Goal: Task Accomplishment & Management: Manage account settings

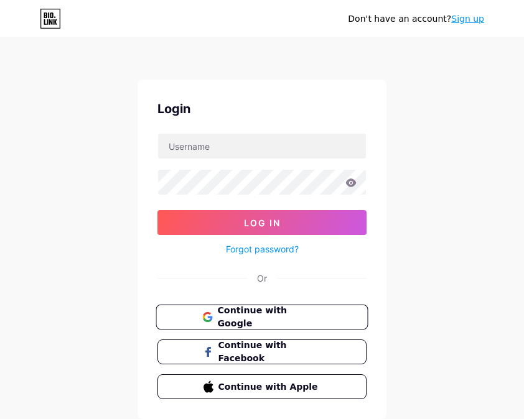
click at [315, 320] on span "Continue with Google" at bounding box center [269, 317] width 104 height 27
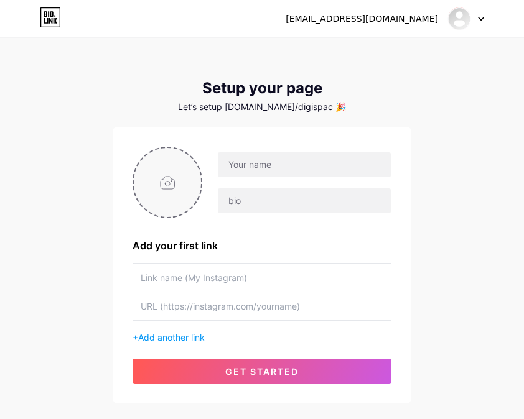
click at [150, 179] on input "file" at bounding box center [167, 182] width 67 height 69
type input "C:\fakepath\B 1 (7)-Photoroom.png"
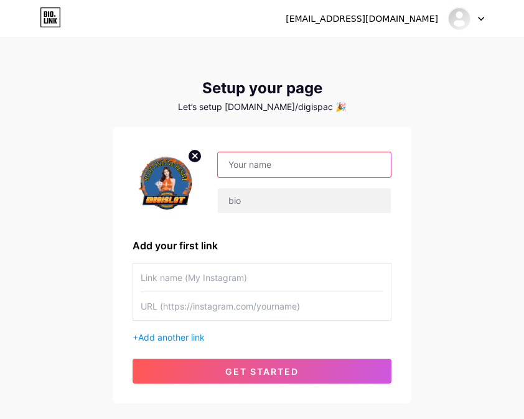
click at [267, 167] on input "text" at bounding box center [304, 164] width 173 height 25
click at [253, 167] on input "text" at bounding box center [304, 164] width 173 height 25
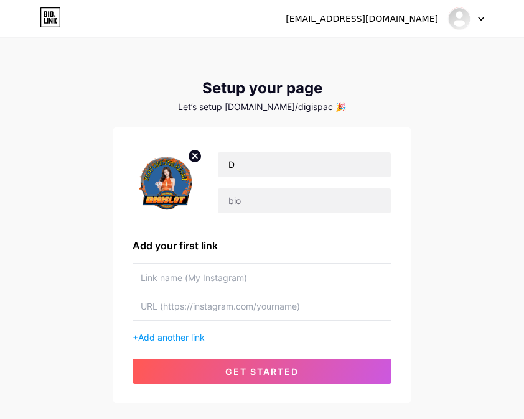
click at [149, 71] on div "spacedigi81@gmail.com Dashboard Logout Setup your page Let’s setup bio.link/dig…" at bounding box center [262, 222] width 524 height 444
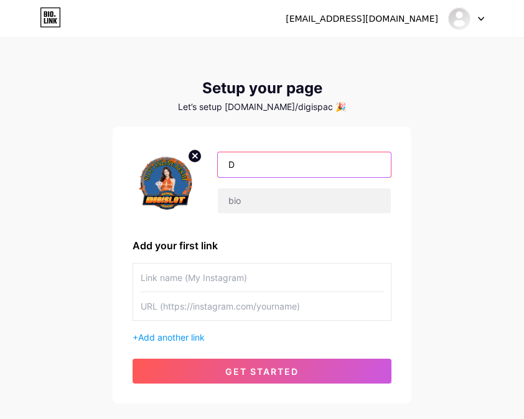
click at [269, 163] on input "D" at bounding box center [304, 164] width 173 height 25
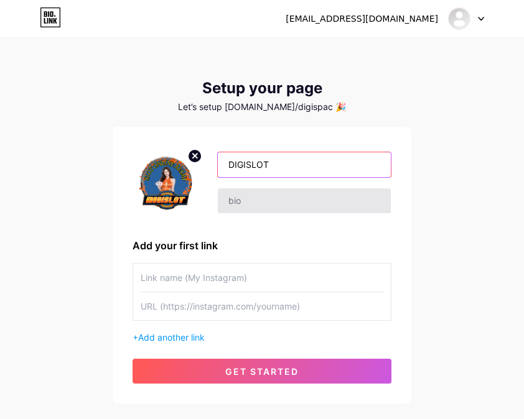
type input "DIGISLOT"
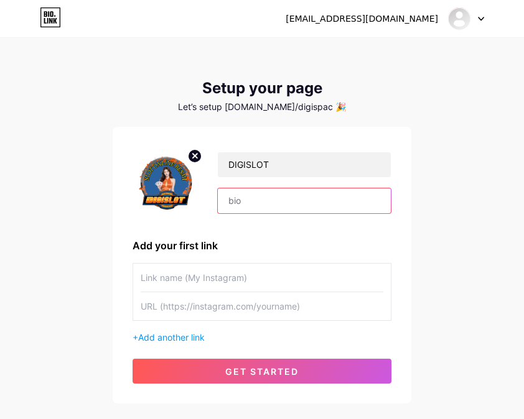
click at [335, 206] on input "text" at bounding box center [304, 201] width 173 height 25
type input "D"
click at [256, 200] on input "text" at bounding box center [304, 201] width 173 height 25
type input "d"
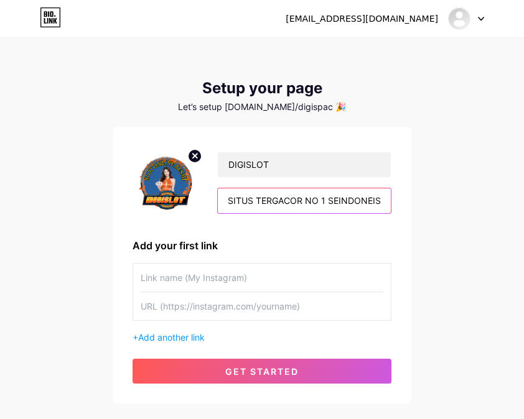
scroll to position [0, 56]
type input "DIGISLOT - SITUS TERGACOR NO 1 SEINDONEISIA"
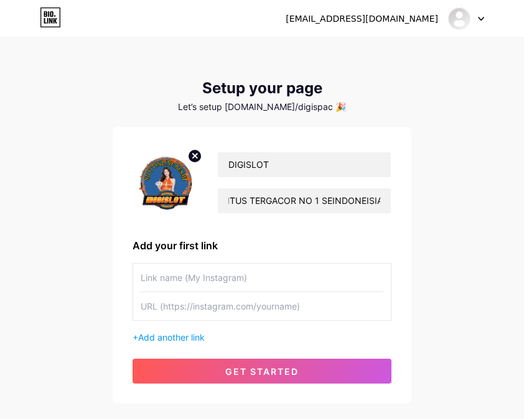
click at [308, 282] on input "text" at bounding box center [262, 278] width 243 height 28
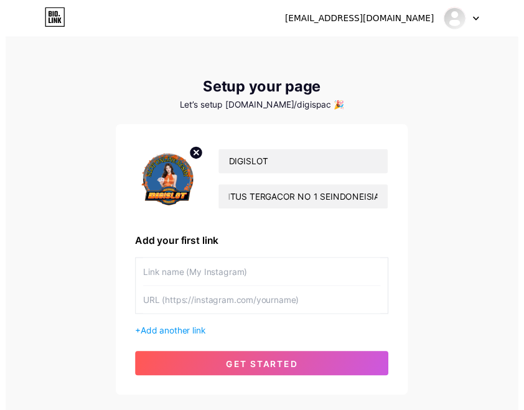
scroll to position [0, 0]
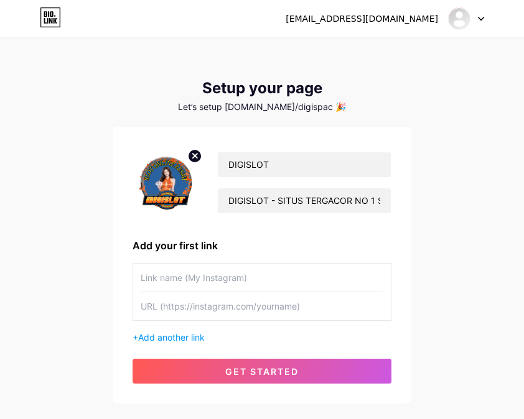
click at [316, 279] on input "text" at bounding box center [262, 278] width 243 height 28
type input "D"
type input "DIGI86"
type input "digislot21@gmail.com"
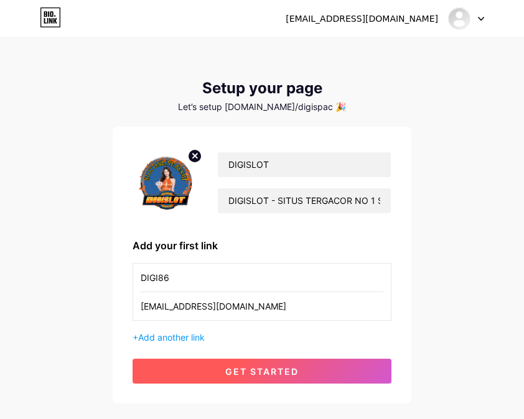
click at [327, 371] on button "get started" at bounding box center [262, 371] width 259 height 25
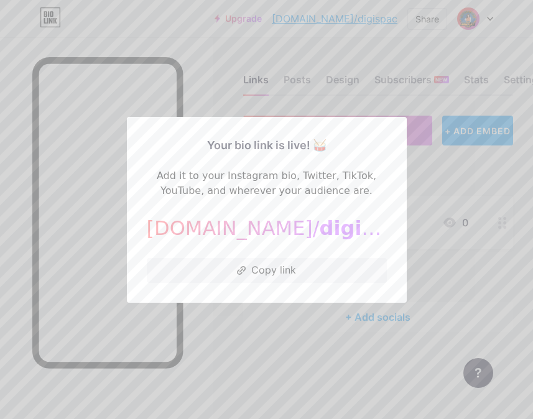
click at [313, 334] on div at bounding box center [266, 209] width 533 height 419
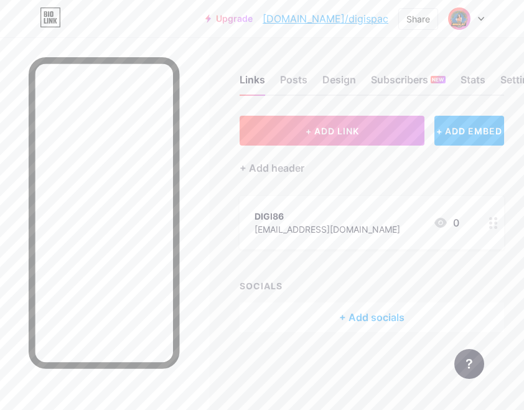
click at [497, 227] on circle at bounding box center [495, 227] width 3 height 3
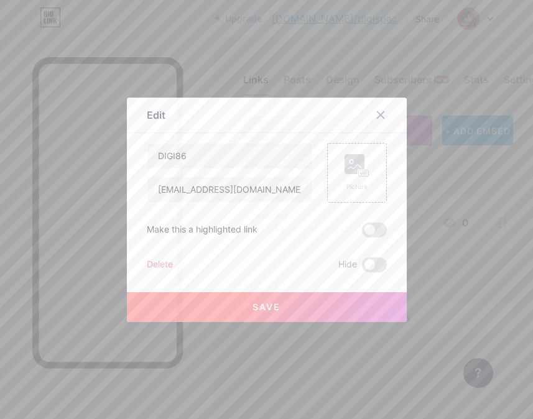
click at [148, 266] on div "Delete" at bounding box center [160, 265] width 26 height 15
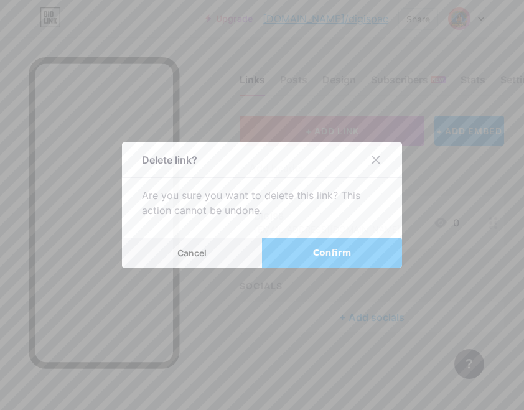
click at [324, 255] on span "Confirm" at bounding box center [332, 252] width 39 height 13
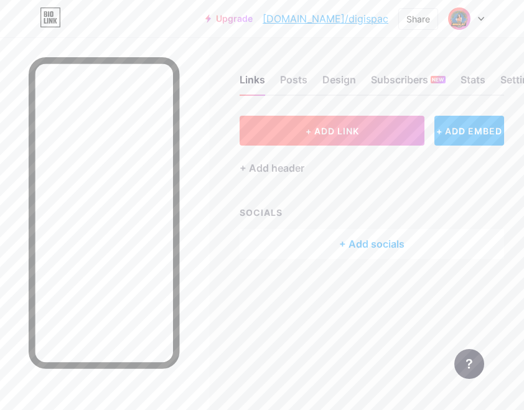
click at [348, 126] on span "+ ADD LINK" at bounding box center [333, 131] width 54 height 11
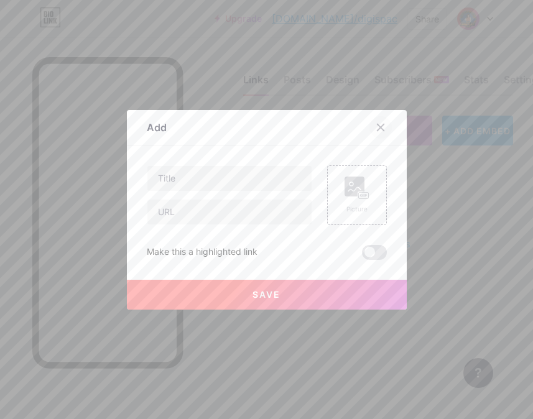
click at [377, 127] on icon at bounding box center [380, 127] width 7 height 7
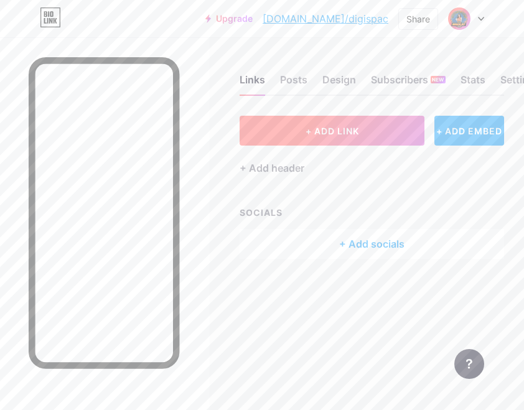
click at [370, 131] on button "+ ADD LINK" at bounding box center [332, 131] width 185 height 30
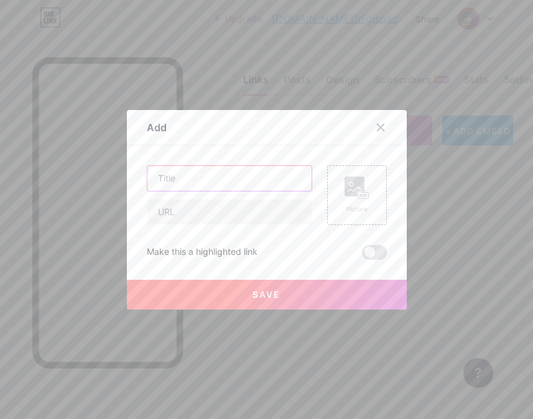
click at [282, 179] on input "text" at bounding box center [229, 178] width 164 height 25
click at [205, 180] on input "text" at bounding box center [229, 178] width 164 height 25
type input "l"
type input "LOGIN DIGISLOT"
click at [188, 209] on input "text" at bounding box center [229, 212] width 164 height 25
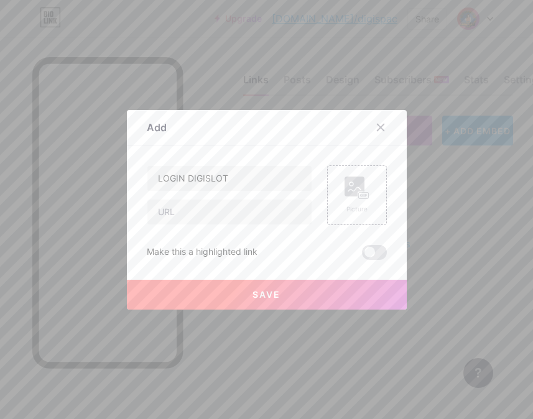
click at [180, 242] on div "LOGIN DIGISLOT Picture Make this a highlighted link Save" at bounding box center [267, 213] width 240 height 95
click at [202, 217] on input "text" at bounding box center [229, 212] width 164 height 25
click at [222, 213] on input "text" at bounding box center [229, 212] width 164 height 25
paste input "https://rebrand.ly/digi2th"
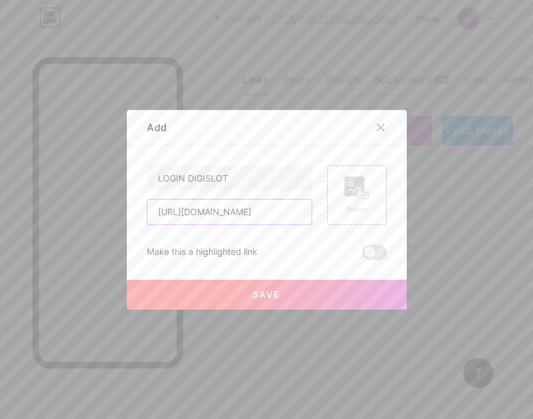
type input "https://rebrand.ly/digi2th"
click at [340, 289] on button "Save" at bounding box center [267, 295] width 280 height 30
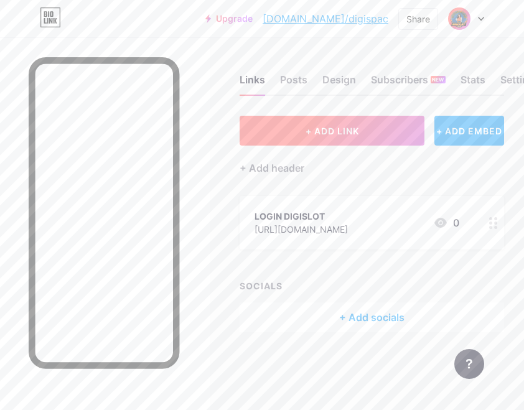
click at [324, 136] on button "+ ADD LINK" at bounding box center [332, 131] width 185 height 30
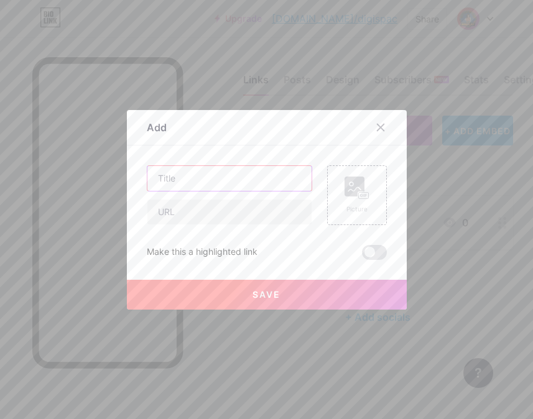
click at [207, 174] on input "text" at bounding box center [229, 178] width 164 height 25
type input "DAFTAR DIGISLOT"
click at [229, 220] on input "text" at bounding box center [229, 212] width 164 height 25
paste input "https://rebrand.ly/digi2th"
type input "https://rebrand.ly/digi2th"
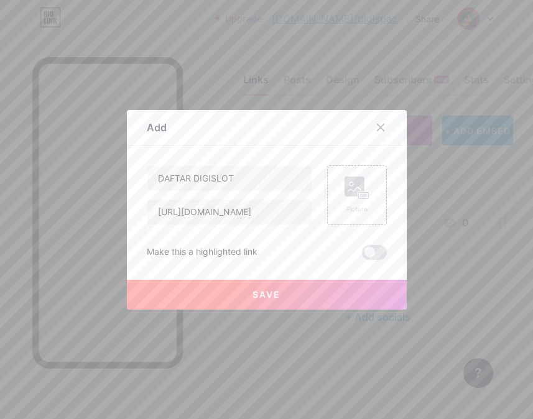
click at [317, 288] on button "Save" at bounding box center [267, 295] width 280 height 30
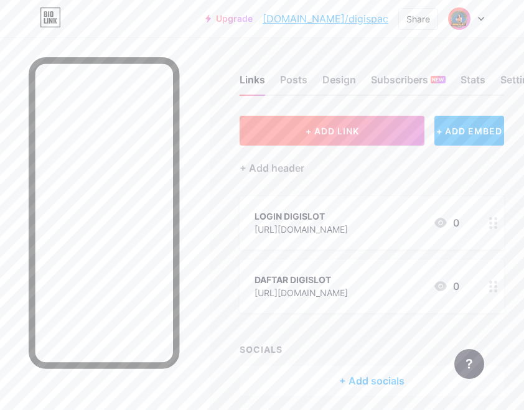
click at [388, 135] on button "+ ADD LINK" at bounding box center [332, 131] width 185 height 30
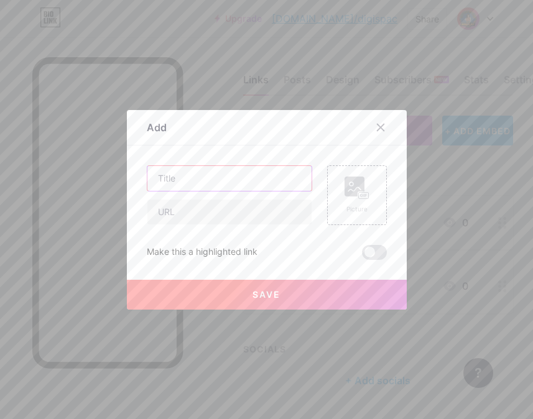
click at [188, 174] on input "text" at bounding box center [229, 178] width 164 height 25
type input "LINK ALTERNATIF DIGISLOT"
click at [232, 209] on input "text" at bounding box center [229, 212] width 164 height 25
paste input "https://rebrand.ly/digi2th"
type input "https://rebrand.ly/digi2th"
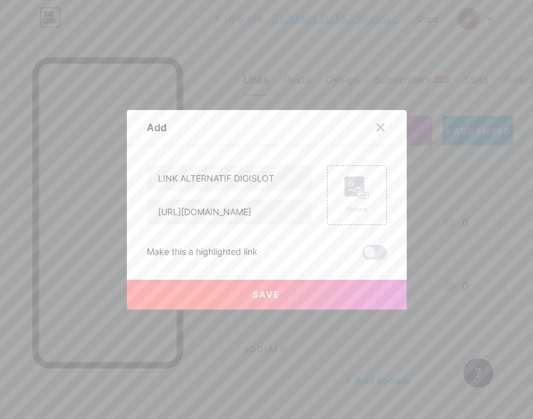
click at [355, 287] on button "Save" at bounding box center [267, 295] width 280 height 30
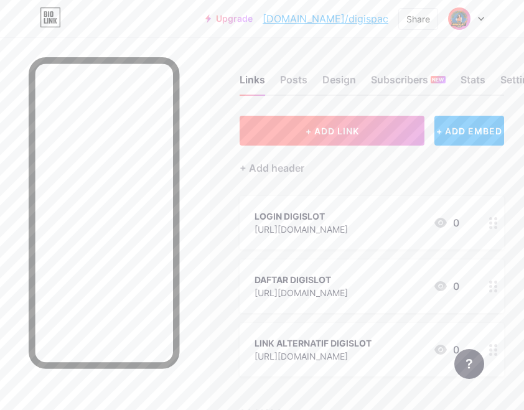
click at [388, 133] on button "+ ADD LINK" at bounding box center [332, 131] width 185 height 30
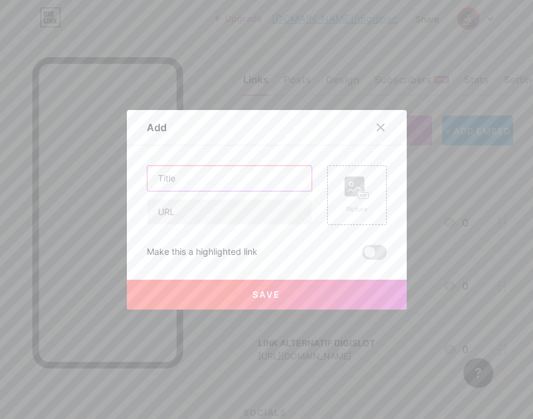
click at [239, 180] on input "text" at bounding box center [229, 178] width 164 height 25
type input "RTP AKURAT ( 98,9% )"
click at [234, 211] on input "text" at bounding box center [229, 212] width 164 height 25
paste input "https://rebrand.ly/digi2th"
type input "https://rebrand.ly/digi2th"
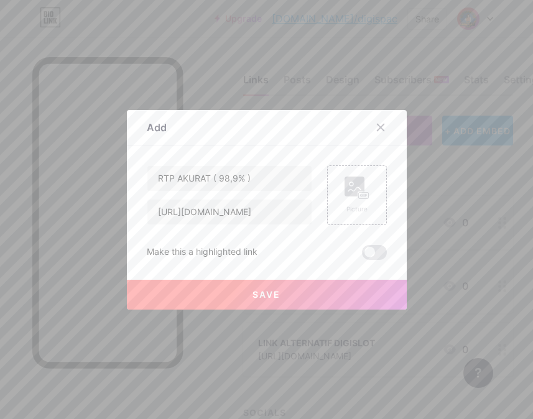
click at [292, 290] on button "Save" at bounding box center [267, 295] width 280 height 30
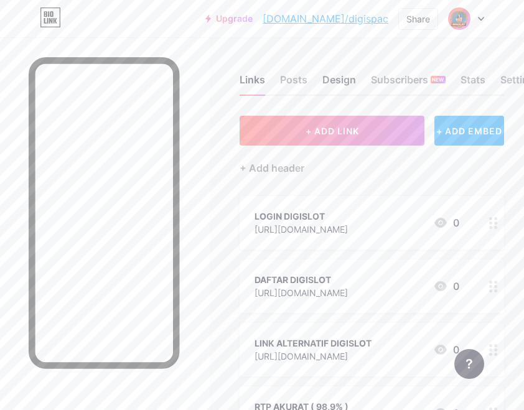
click at [340, 82] on div "Design" at bounding box center [339, 83] width 34 height 22
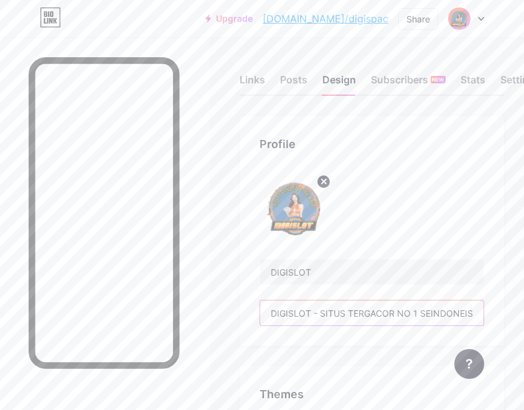
click at [467, 314] on input "DIGISLOT - SITUS TERGACOR NO 1 SEINDONEISIA" at bounding box center [371, 313] width 223 height 25
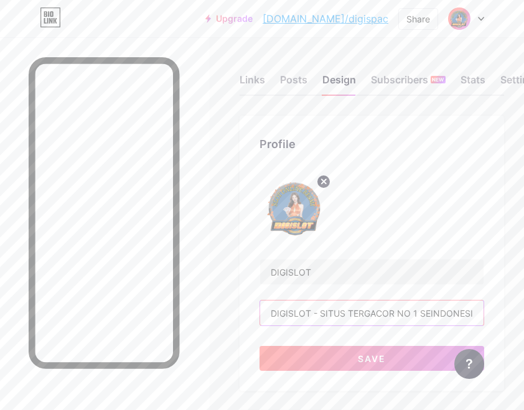
type input "DIGISLOT - SITUS TERGACOR NO 1 SEINDONESIA"
click at [467, 208] on div "DIGISLOT DIGISLOT - SITUS TERGACOR NO 1 SEINDONESIA" at bounding box center [372, 249] width 225 height 154
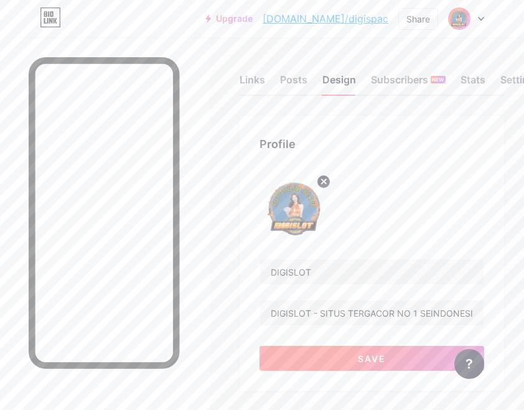
click at [403, 358] on button "Save" at bounding box center [372, 358] width 225 height 25
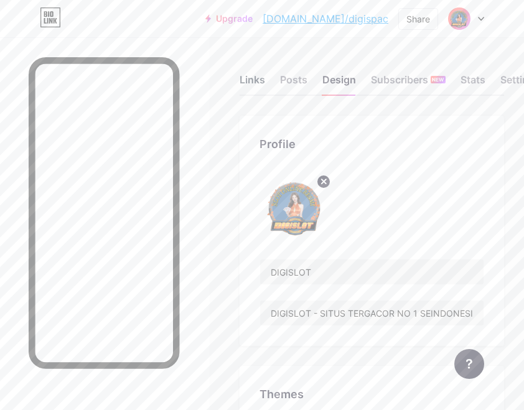
click at [259, 75] on div "Links" at bounding box center [253, 83] width 26 height 22
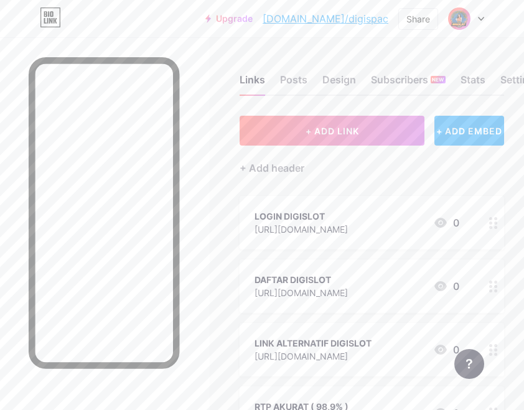
click at [504, 220] on div at bounding box center [493, 223] width 21 height 54
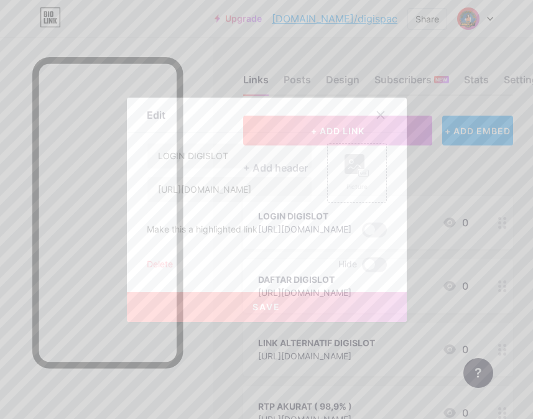
click at [472, 187] on div at bounding box center [266, 209] width 533 height 419
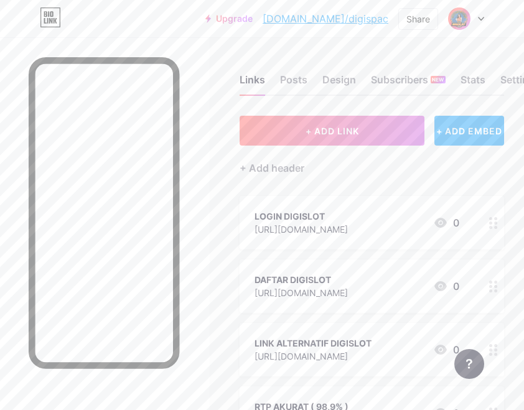
click at [498, 225] on icon at bounding box center [493, 223] width 9 height 12
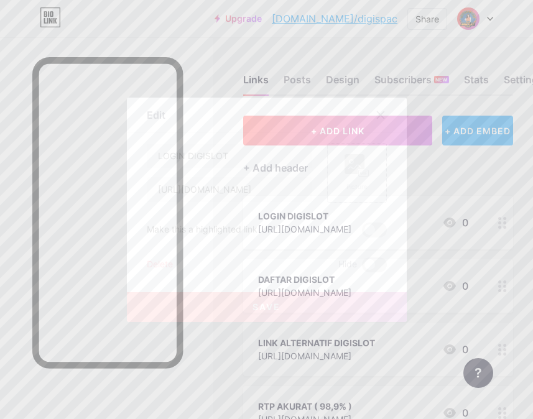
click at [352, 163] on rect at bounding box center [355, 164] width 20 height 20
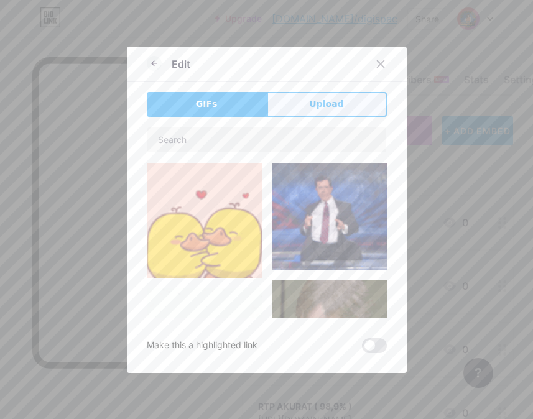
click at [344, 109] on button "Upload" at bounding box center [327, 104] width 120 height 25
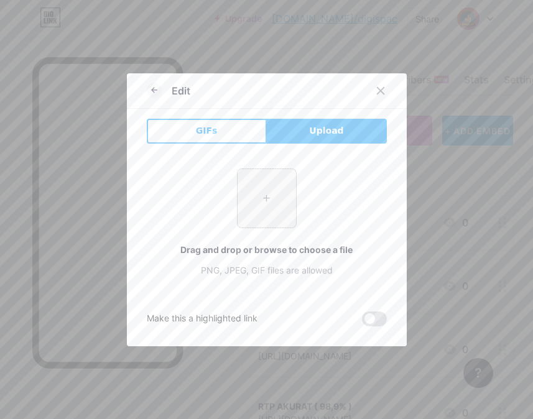
click at [271, 190] on input "file" at bounding box center [267, 198] width 58 height 58
type input "C:\fakepath\debbcc74-9578-4c56-a897-e8fec7cf68d3-Photoroom.png"
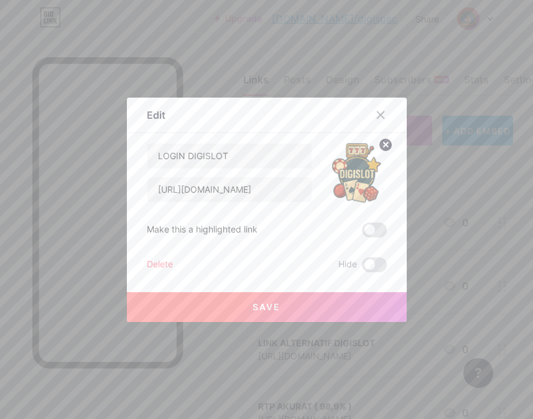
click at [359, 306] on button "Save" at bounding box center [267, 307] width 280 height 30
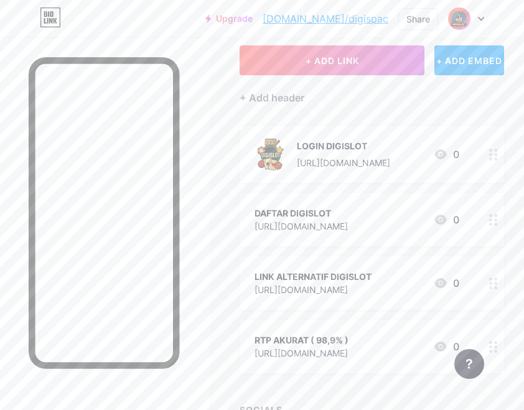
scroll to position [166, 0]
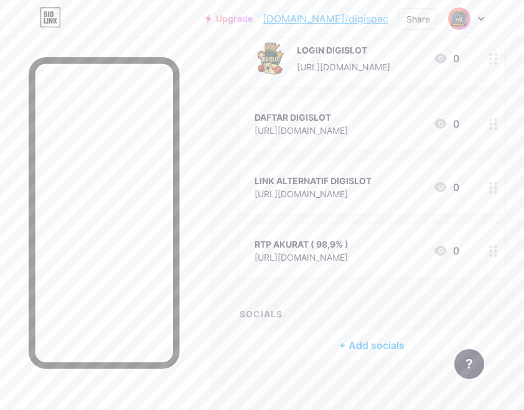
click at [498, 126] on icon at bounding box center [493, 124] width 9 height 12
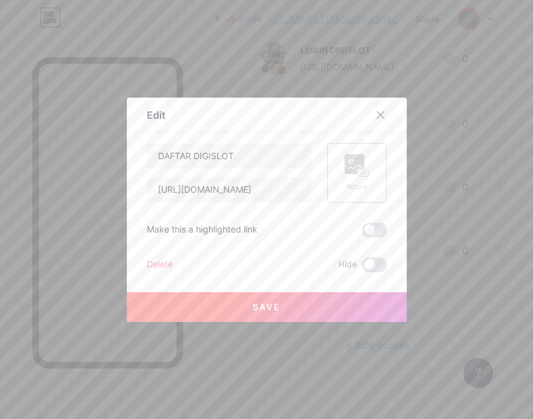
click at [345, 169] on rect at bounding box center [355, 164] width 20 height 20
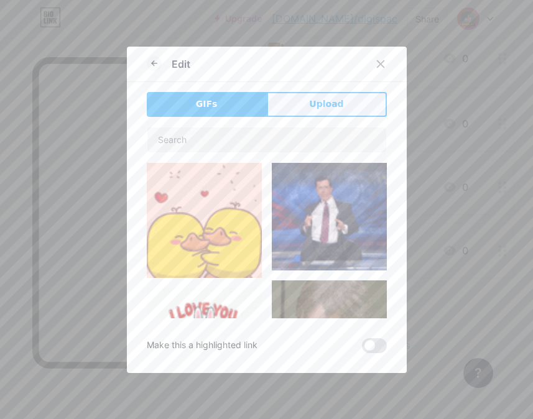
click at [340, 108] on button "Upload" at bounding box center [327, 104] width 120 height 25
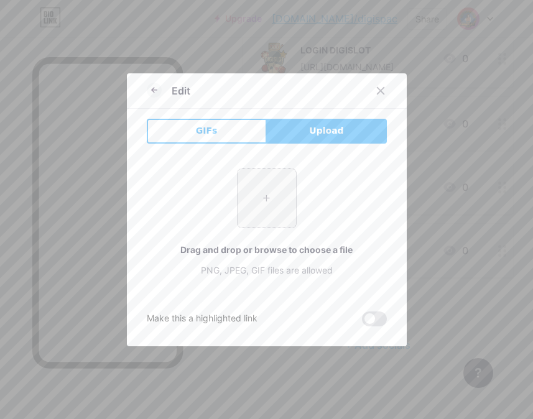
click at [263, 203] on input "file" at bounding box center [267, 198] width 58 height 58
type input "C:\fakepath\debbcc74-9578-4c56-a897-e8fec7cf68d3-Photoroom.png"
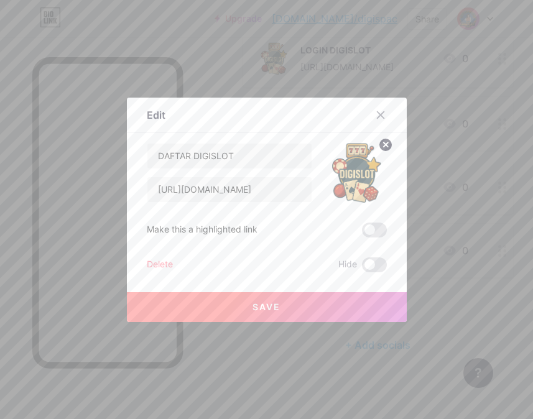
click at [381, 304] on button "Save" at bounding box center [267, 307] width 280 height 30
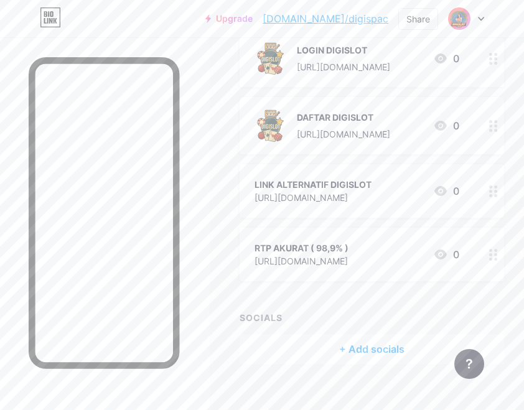
click at [498, 196] on icon at bounding box center [493, 191] width 9 height 12
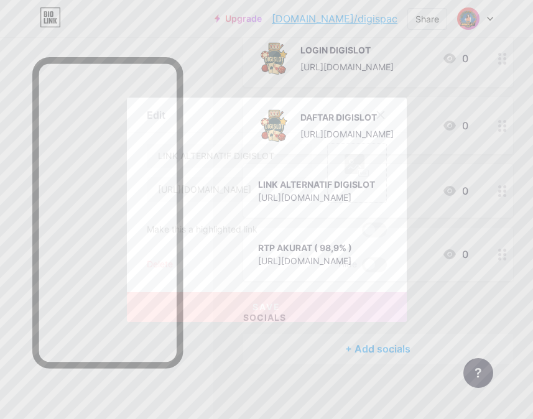
click at [362, 164] on icon at bounding box center [357, 165] width 25 height 23
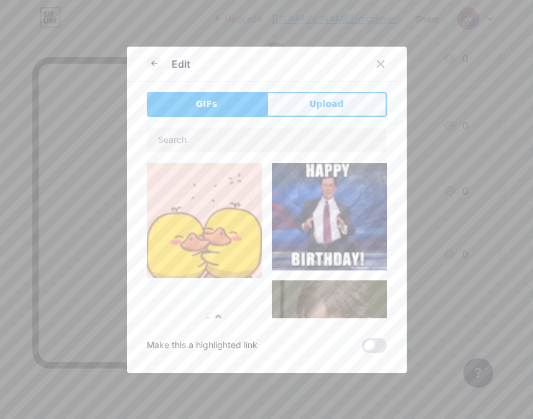
click at [317, 109] on span "Upload" at bounding box center [326, 104] width 34 height 13
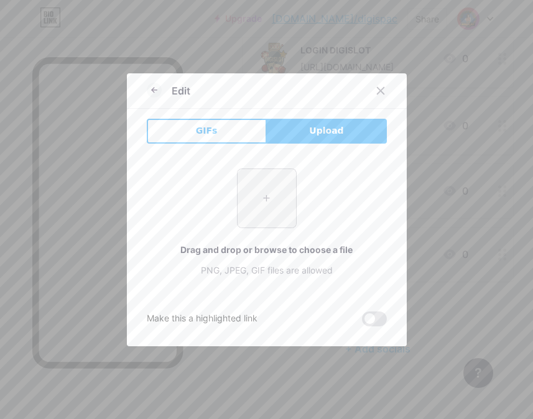
click at [262, 193] on input "file" at bounding box center [267, 198] width 58 height 58
type input "C:\fakepath\debbcc74-9578-4c56-a897-e8fec7cf68d3-Photoroom.png"
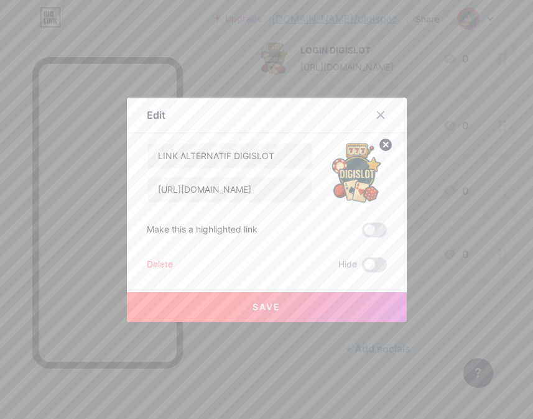
click at [303, 296] on button "Save" at bounding box center [267, 307] width 280 height 30
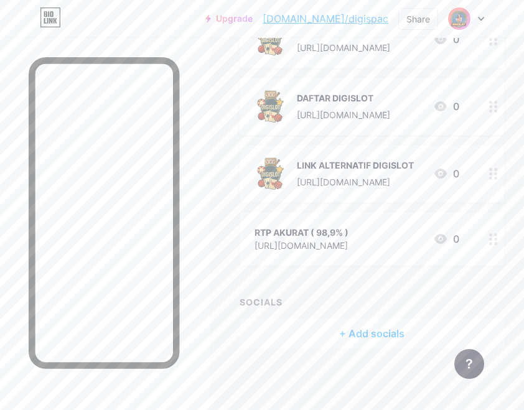
click at [498, 233] on icon at bounding box center [493, 239] width 9 height 12
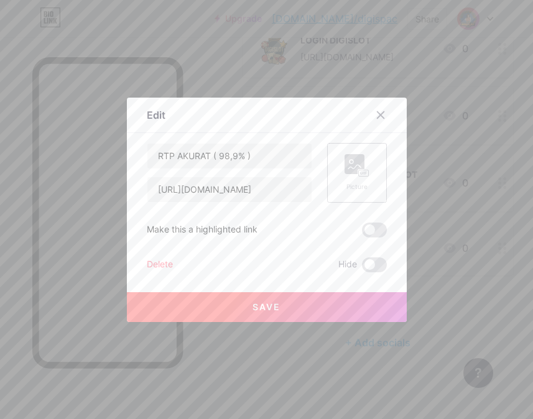
click at [358, 174] on rect at bounding box center [363, 173] width 10 height 6
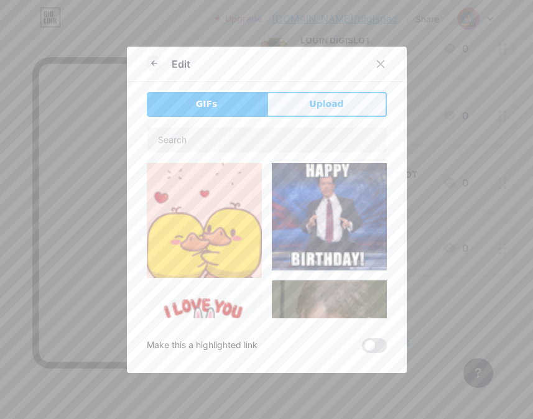
click at [332, 102] on span "Upload" at bounding box center [326, 104] width 34 height 13
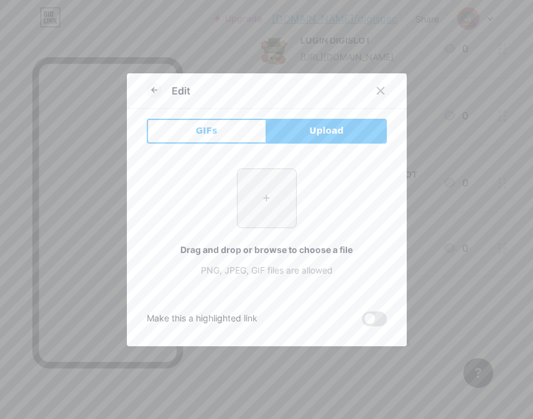
click at [259, 202] on input "file" at bounding box center [267, 198] width 58 height 58
type input "C:\fakepath\image-Photoroom (25).png"
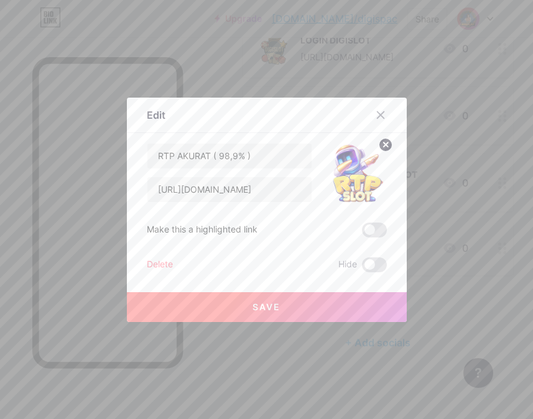
click at [356, 310] on button "Save" at bounding box center [267, 307] width 280 height 30
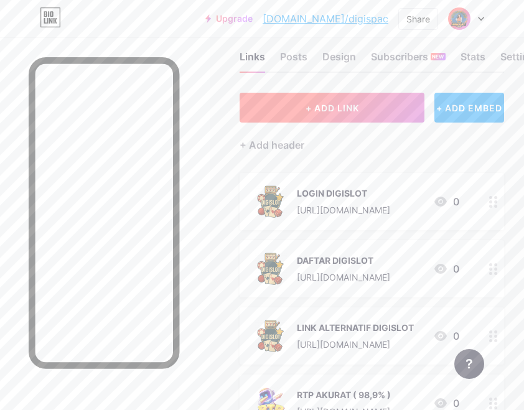
scroll to position [0, 0]
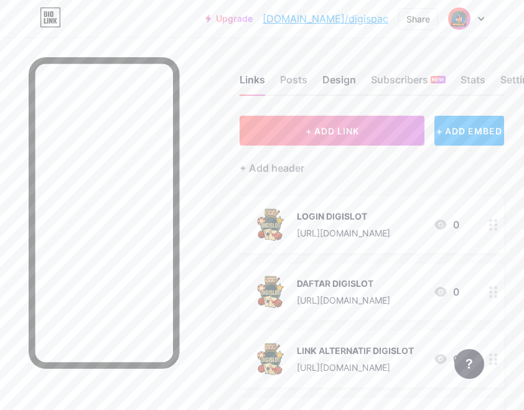
click at [351, 82] on div "Design" at bounding box center [339, 83] width 34 height 22
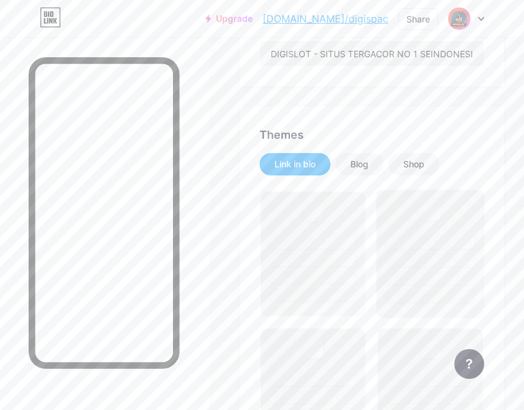
scroll to position [332, 0]
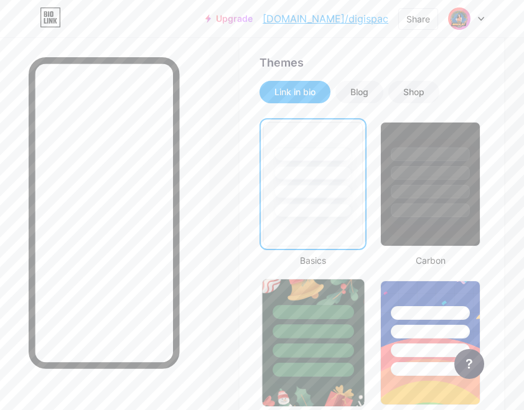
click at [284, 338] on div at bounding box center [313, 331] width 81 height 14
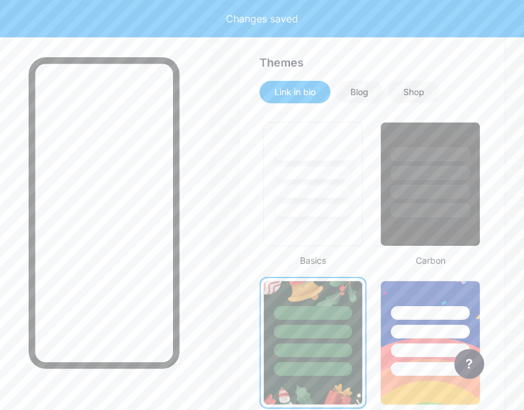
click at [302, 339] on div at bounding box center [313, 328] width 99 height 95
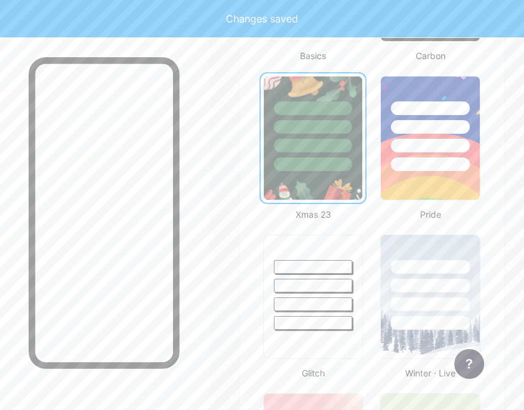
scroll to position [540, 0]
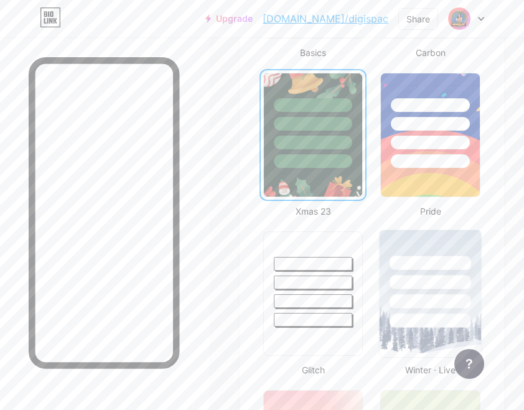
click at [446, 288] on div at bounding box center [430, 282] width 81 height 14
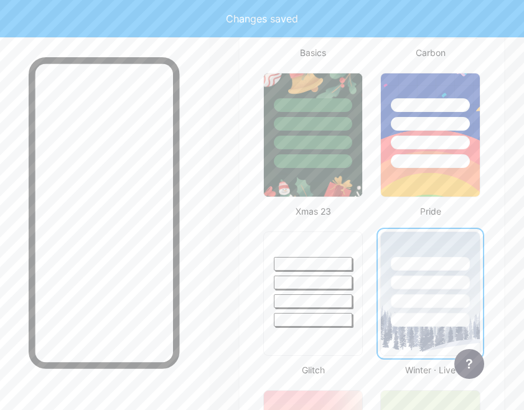
click at [444, 288] on div at bounding box center [430, 283] width 79 height 14
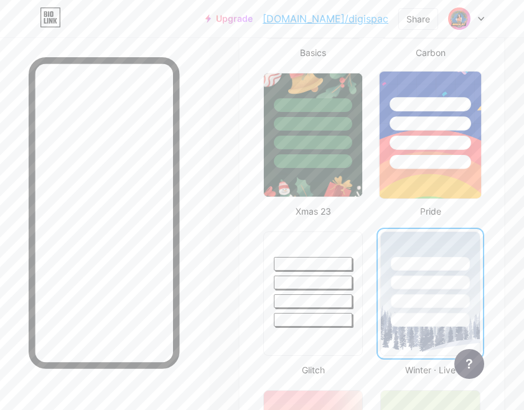
click at [416, 140] on div at bounding box center [430, 143] width 81 height 14
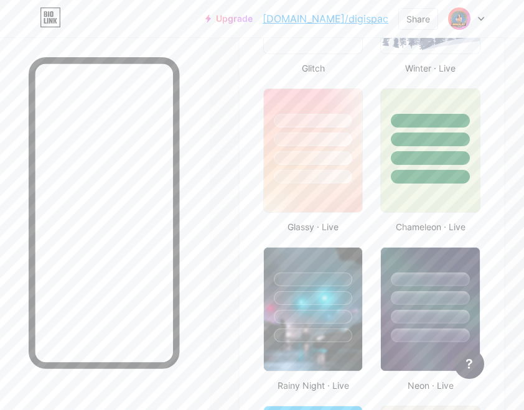
scroll to position [954, 0]
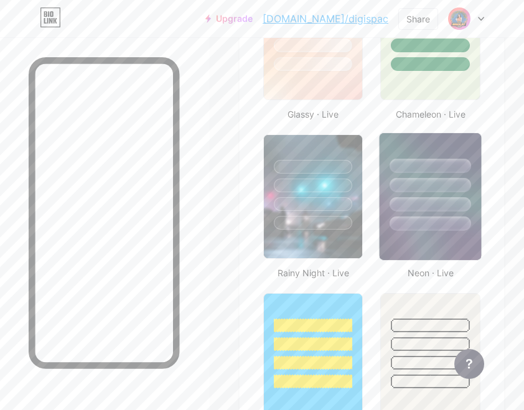
click at [467, 182] on div at bounding box center [430, 185] width 81 height 14
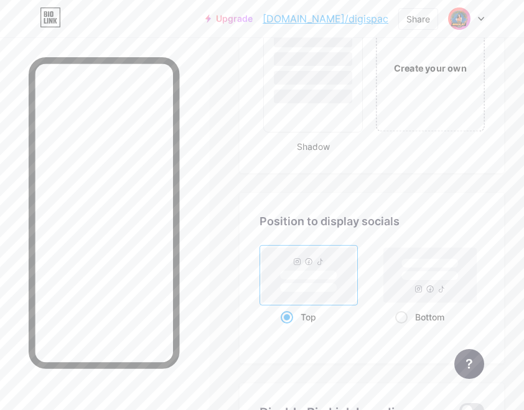
scroll to position [2116, 0]
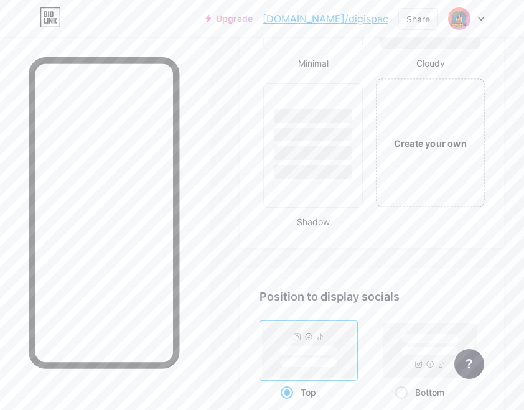
click at [448, 154] on div "Create your own" at bounding box center [430, 142] width 108 height 128
click at [447, 149] on div "Create your own" at bounding box center [430, 143] width 91 height 13
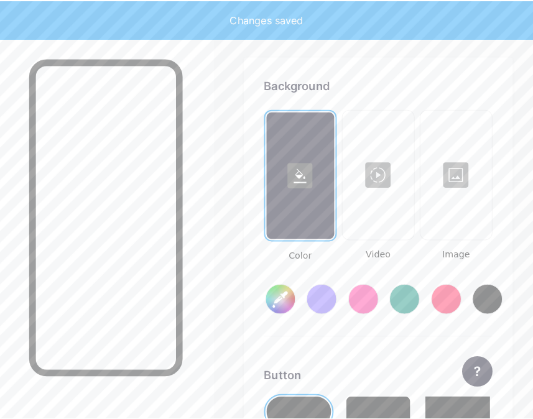
scroll to position [2334, 0]
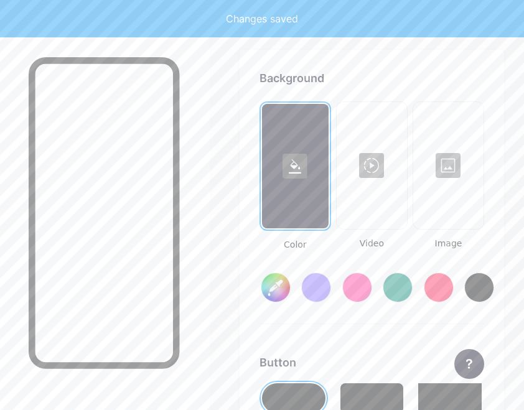
type input "#ffffff"
type input "#000000"
type input "#ffffff"
click at [400, 167] on div at bounding box center [372, 165] width 68 height 124
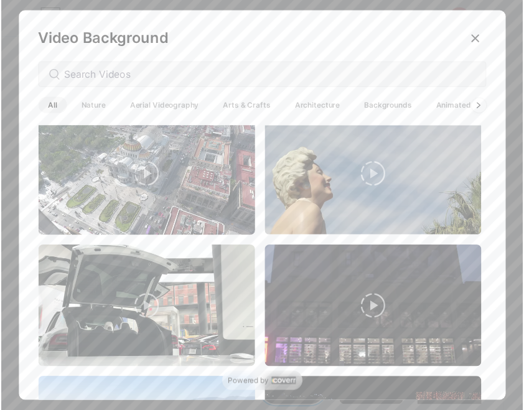
scroll to position [249, 0]
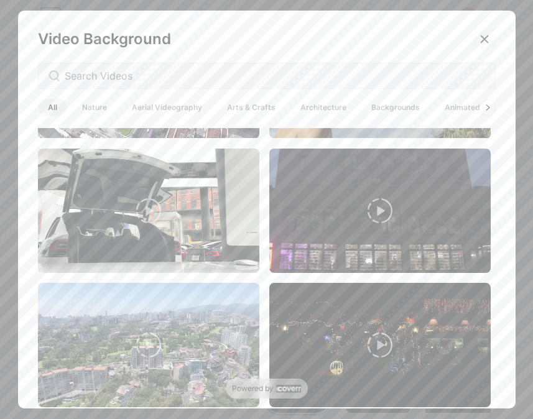
click at [481, 40] on icon at bounding box center [484, 39] width 7 height 7
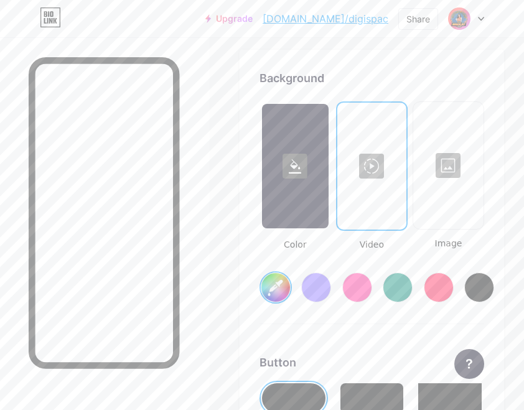
click at [451, 177] on div at bounding box center [448, 165] width 68 height 124
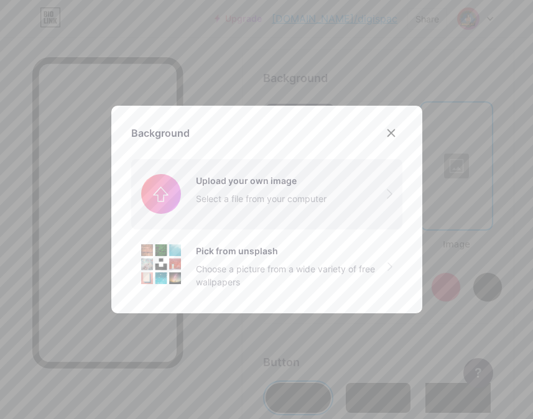
click at [292, 195] on input "file" at bounding box center [266, 194] width 271 height 70
click at [316, 265] on div "Choose a picture from a wide variety of free wallpapers" at bounding box center [292, 276] width 192 height 26
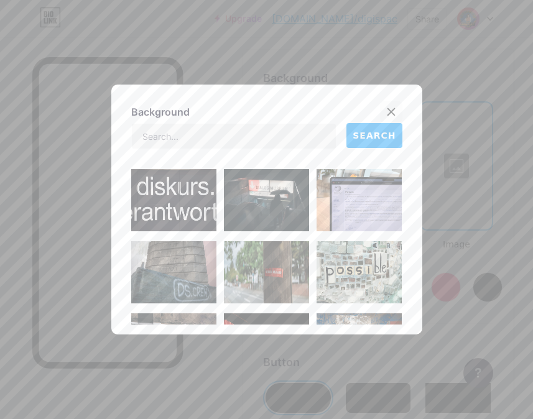
click at [388, 111] on icon at bounding box center [391, 112] width 7 height 7
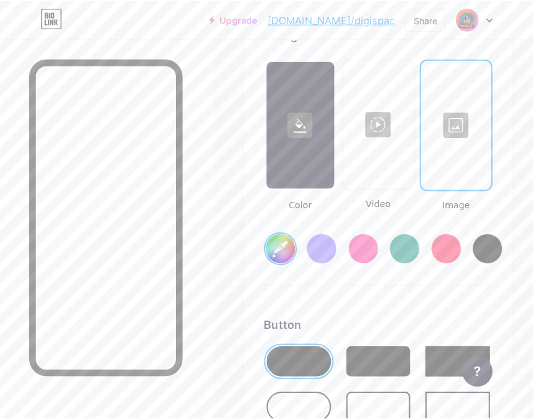
scroll to position [2376, 0]
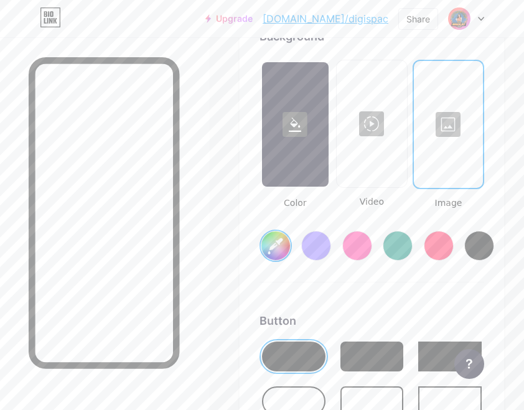
click at [386, 145] on div at bounding box center [372, 124] width 68 height 124
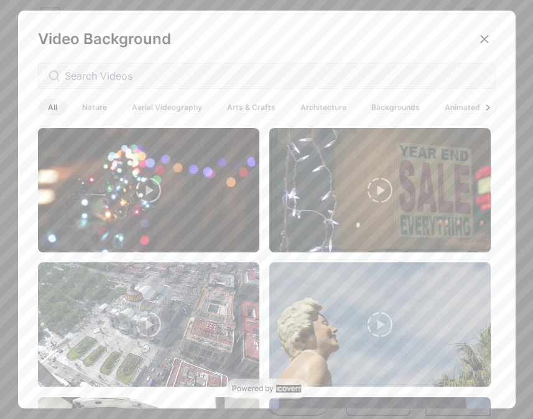
click at [383, 107] on span "Backgrounds" at bounding box center [396, 107] width 68 height 17
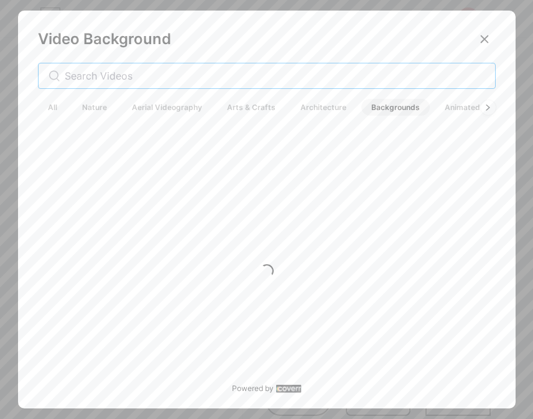
click at [243, 73] on input "text" at bounding box center [275, 75] width 421 height 15
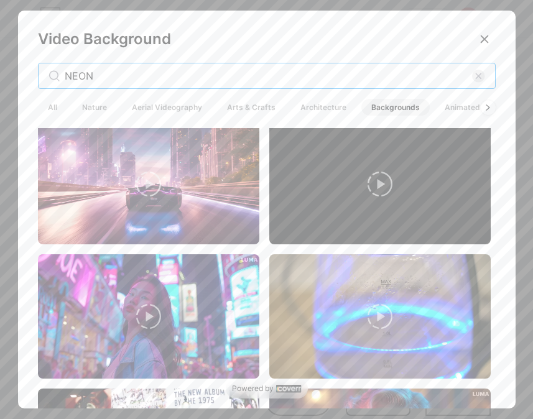
scroll to position [913, 0]
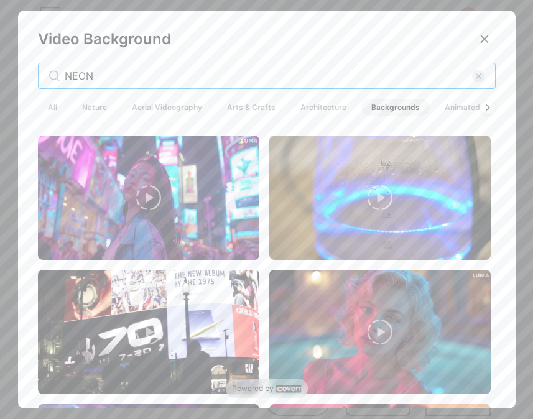
click at [203, 76] on input "NEON" at bounding box center [269, 75] width 408 height 15
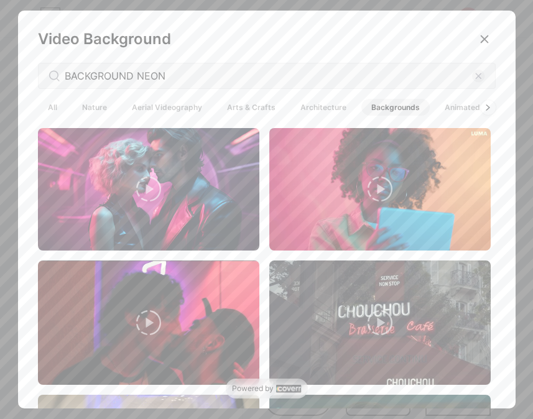
click at [232, 110] on span "Arts & Crafts" at bounding box center [251, 107] width 68 height 17
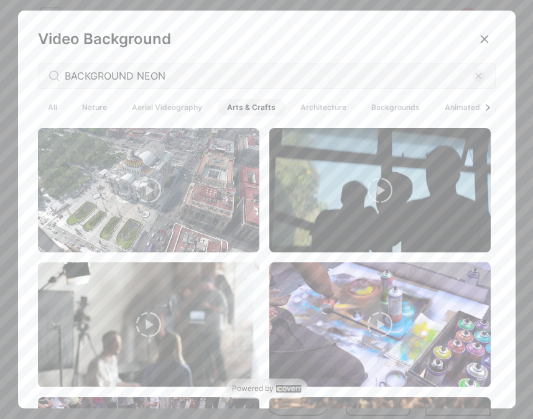
click at [320, 107] on span "Architecture" at bounding box center [324, 107] width 66 height 17
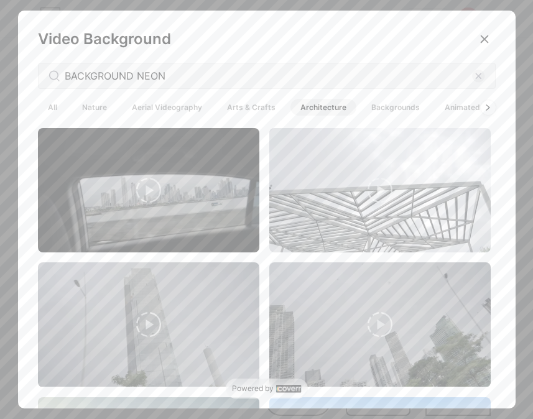
click at [175, 108] on span "Aerial Videography" at bounding box center [167, 107] width 90 height 17
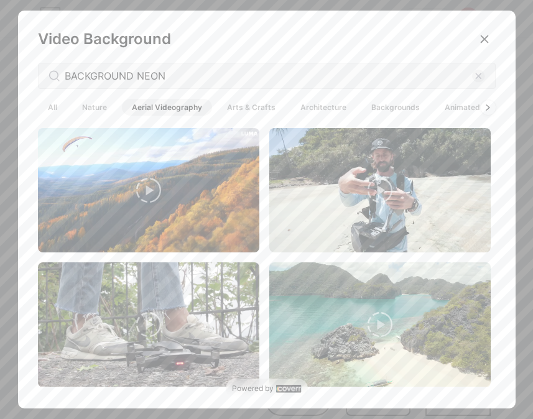
click at [90, 107] on span "Nature" at bounding box center [94, 107] width 45 height 17
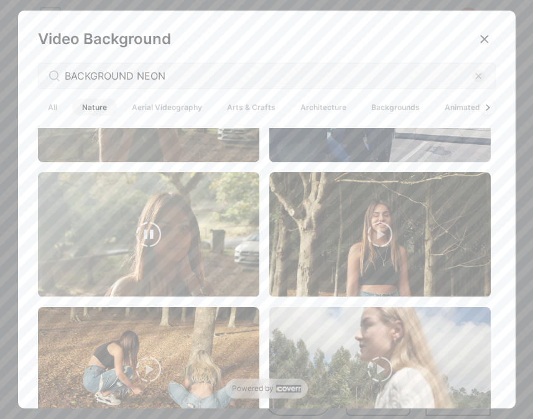
scroll to position [1660, 0]
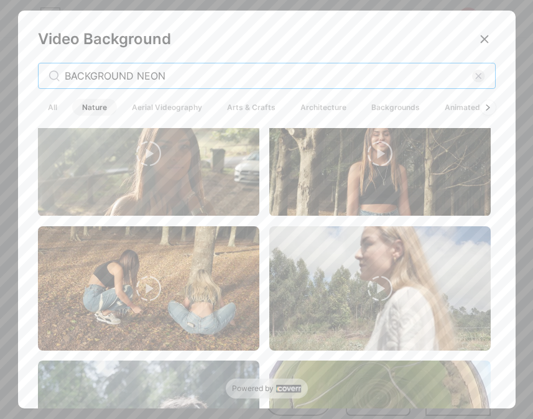
click at [177, 73] on input "BACKGROUND NEON" at bounding box center [269, 75] width 408 height 15
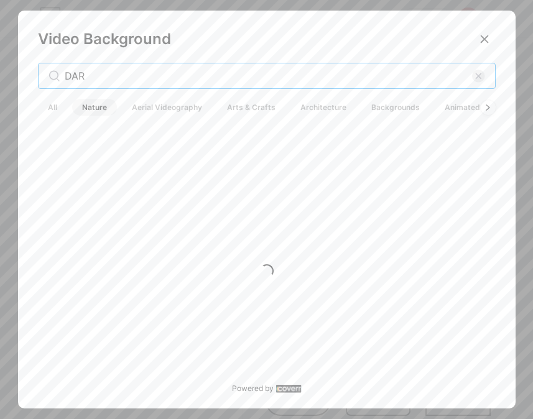
scroll to position [0, 0]
type input "DARK"
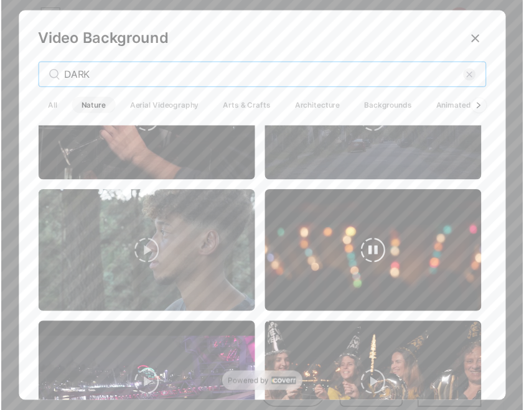
scroll to position [2904, 0]
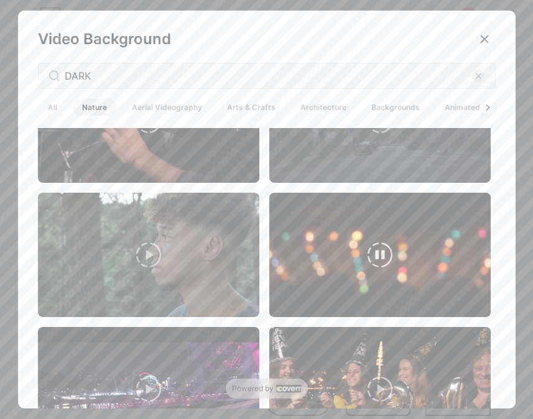
click at [416, 245] on video at bounding box center [380, 255] width 222 height 124
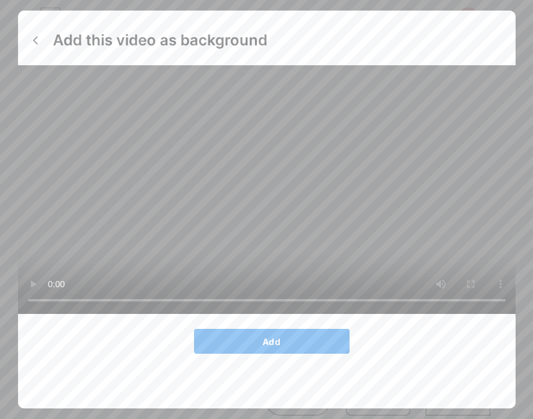
click at [310, 354] on button "Add" at bounding box center [272, 341] width 156 height 25
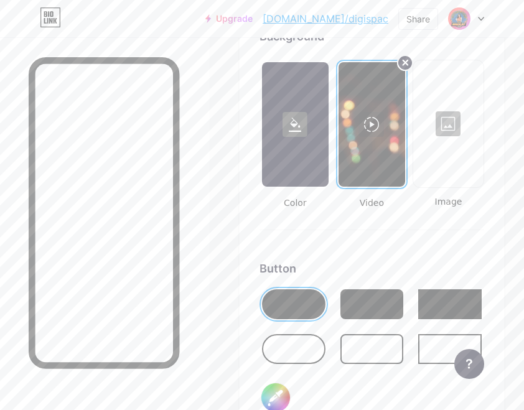
click at [413, 60] on circle at bounding box center [405, 62] width 15 height 15
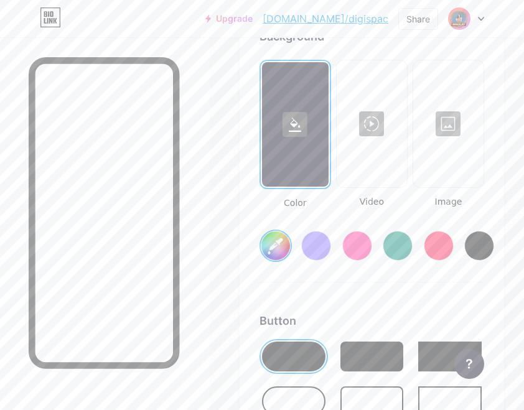
click at [470, 127] on div at bounding box center [448, 124] width 68 height 124
type input "#ffffff"
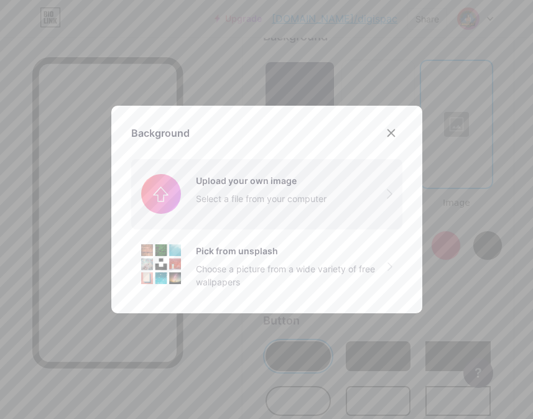
click at [288, 209] on input "file" at bounding box center [266, 194] width 271 height 70
click at [380, 131] on div at bounding box center [391, 133] width 22 height 22
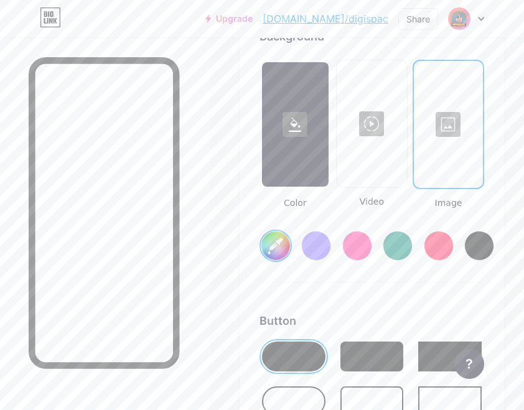
click at [440, 126] on div at bounding box center [448, 124] width 67 height 124
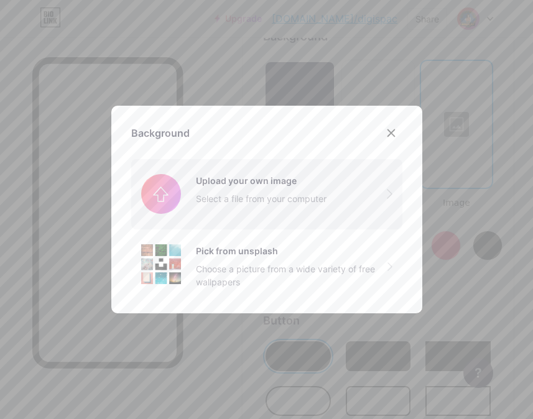
click at [245, 192] on input "file" at bounding box center [266, 194] width 271 height 70
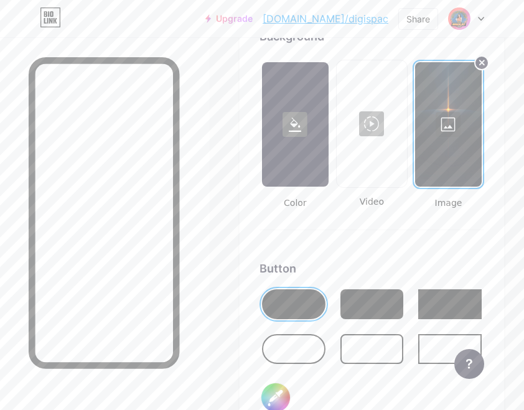
click at [348, 24] on link "bio.link/digispac" at bounding box center [326, 18] width 126 height 15
click at [359, 19] on link "bio.link/digispac" at bounding box center [326, 18] width 126 height 15
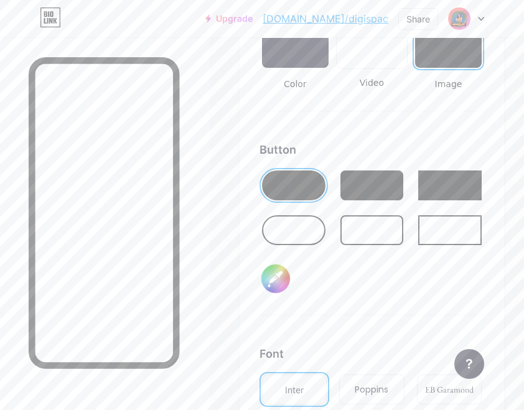
scroll to position [2500, 0]
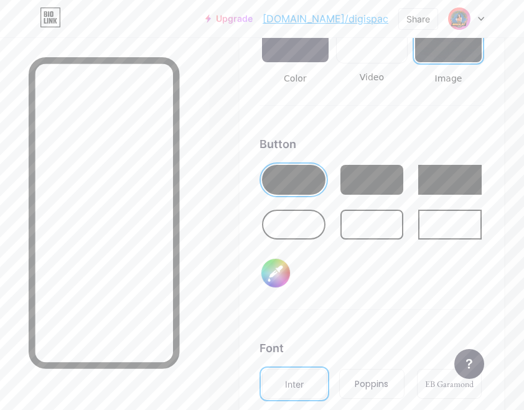
click at [321, 185] on div at bounding box center [293, 180] width 63 height 30
click at [306, 229] on div at bounding box center [293, 225] width 63 height 30
click at [307, 171] on div at bounding box center [293, 180] width 63 height 30
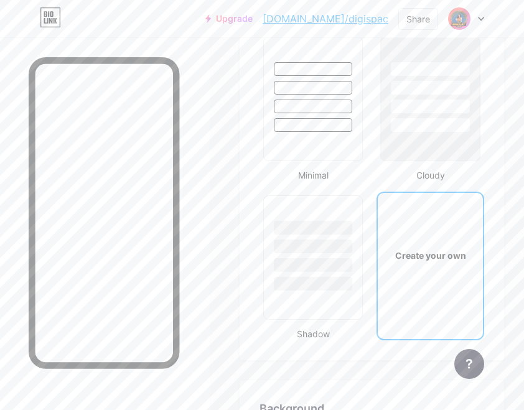
scroll to position [2252, 0]
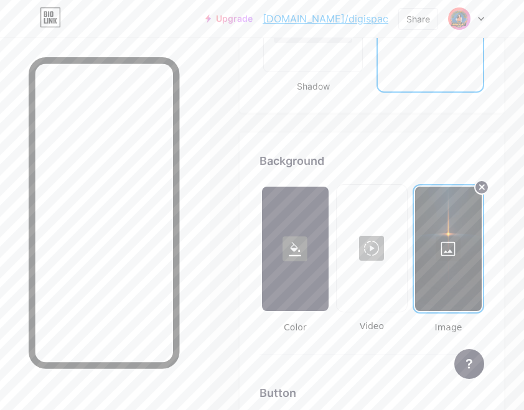
click at [471, 239] on div at bounding box center [448, 249] width 67 height 124
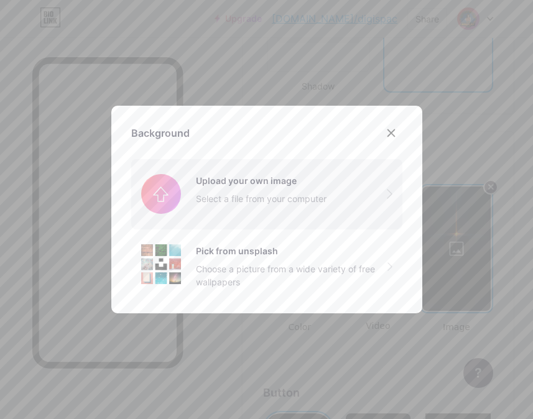
click at [363, 205] on input "file" at bounding box center [266, 194] width 271 height 70
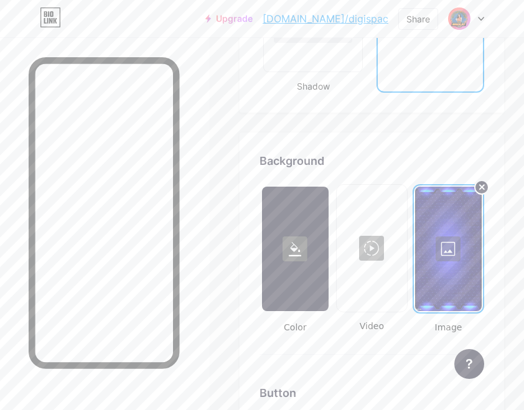
click at [354, 20] on link "bio.link/digispac" at bounding box center [326, 18] width 126 height 15
click at [489, 187] on circle at bounding box center [482, 187] width 14 height 14
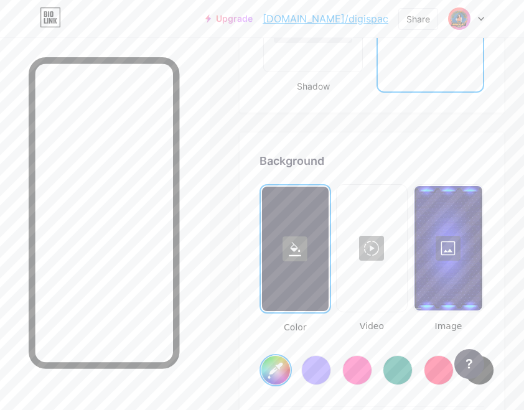
click at [481, 206] on div at bounding box center [448, 248] width 68 height 124
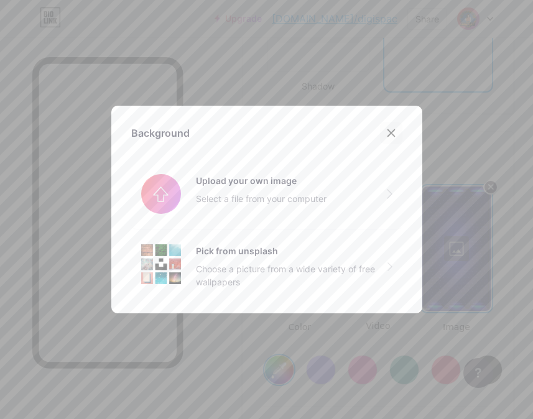
click at [381, 136] on div at bounding box center [391, 133] width 22 height 22
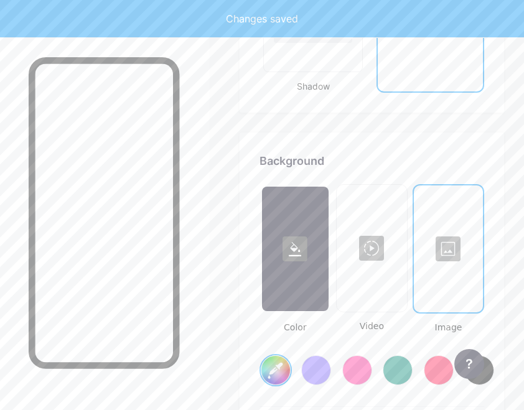
drag, startPoint x: 490, startPoint y: 187, endPoint x: 475, endPoint y: 250, distance: 64.0
type input "#ffffff"
click at [467, 249] on div at bounding box center [448, 249] width 67 height 124
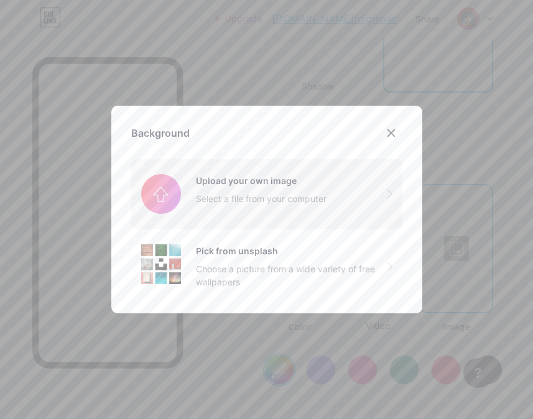
click at [264, 194] on input "file" at bounding box center [266, 194] width 271 height 70
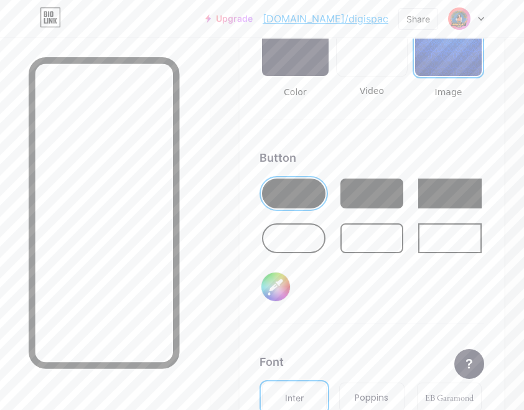
scroll to position [2583, 0]
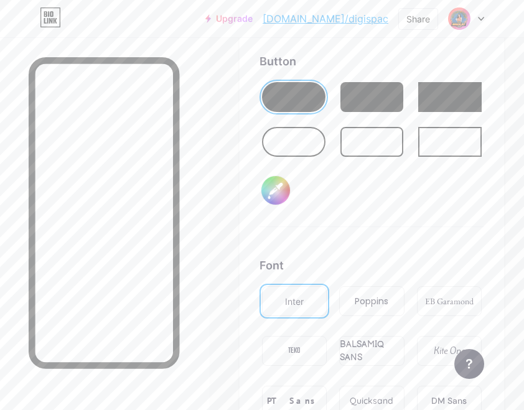
click at [284, 193] on input "#000000" at bounding box center [275, 190] width 29 height 29
type input "#000000"
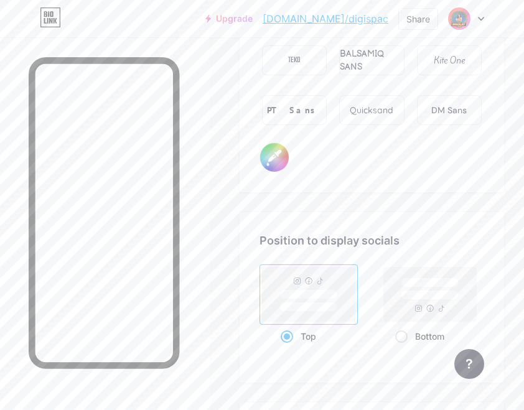
scroll to position [2749, 0]
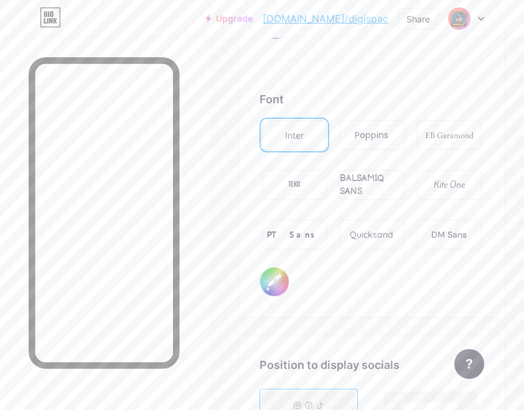
click at [316, 238] on div "PT Sans" at bounding box center [294, 235] width 65 height 30
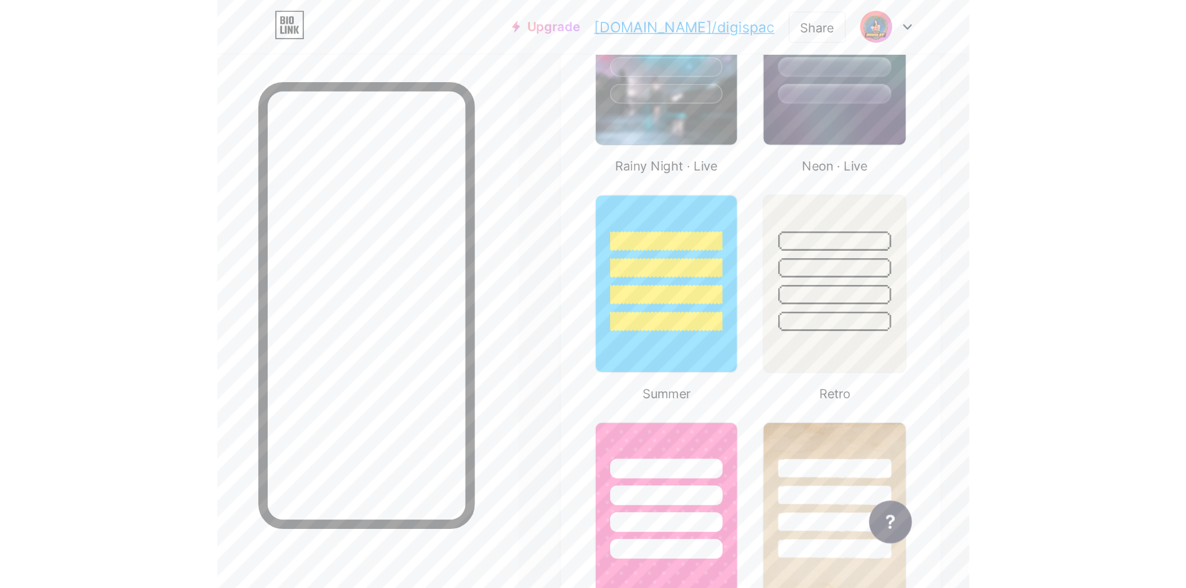
scroll to position [1107, 0]
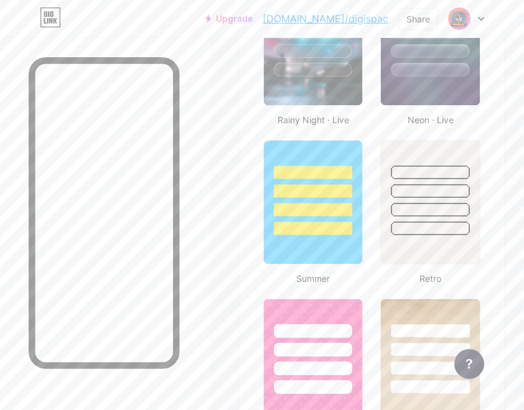
click at [370, 21] on link "bio.link/digispac" at bounding box center [326, 18] width 126 height 15
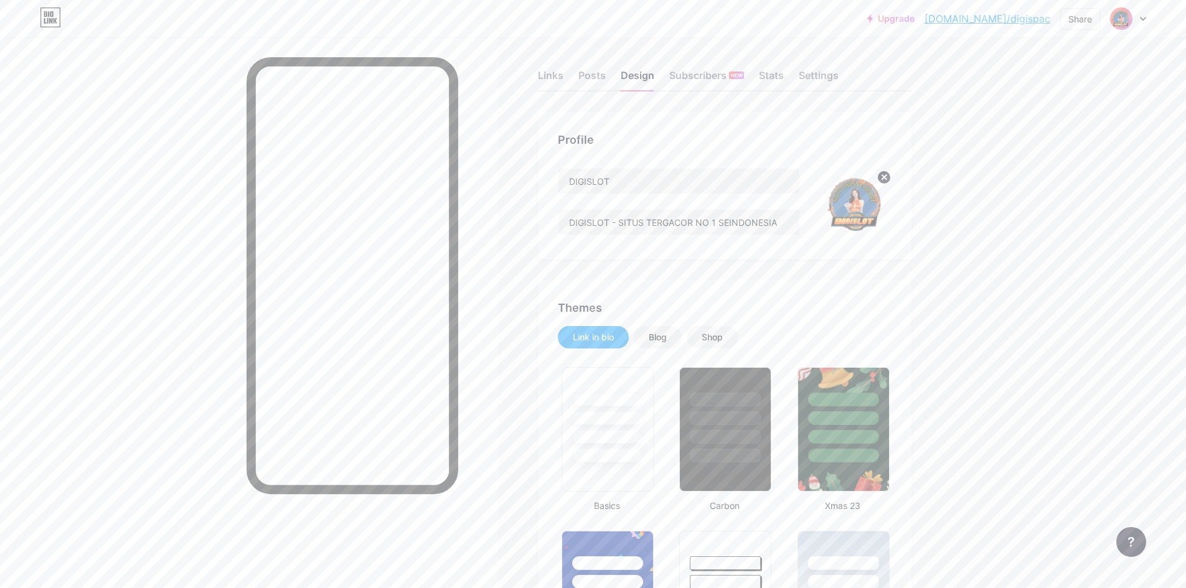
scroll to position [0, 0]
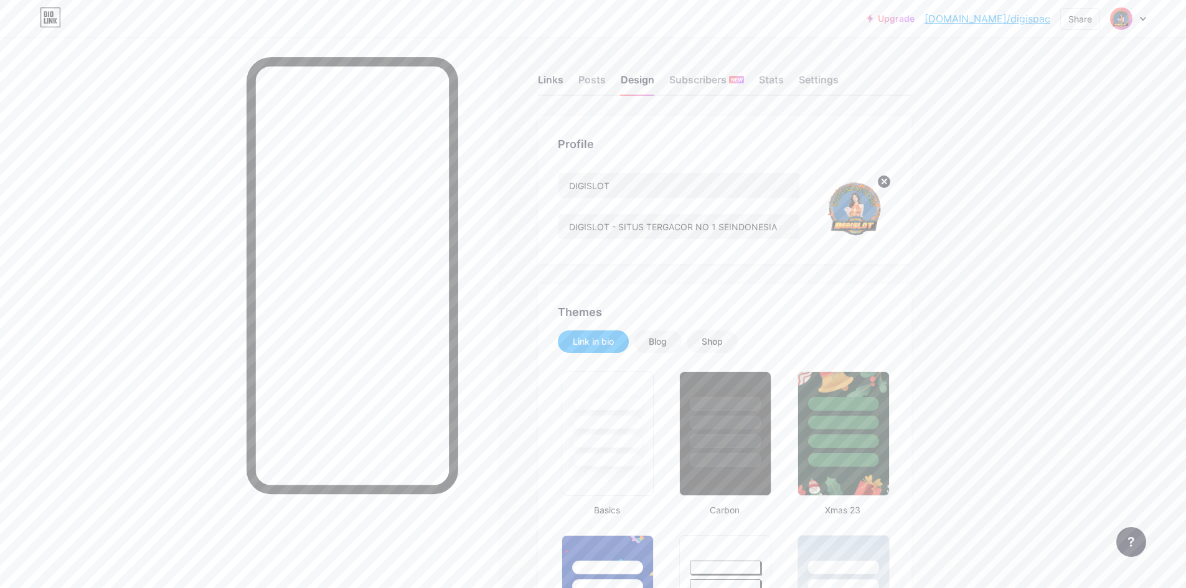
click at [533, 80] on div "Links" at bounding box center [551, 83] width 26 height 22
